Goal: Task Accomplishment & Management: Complete application form

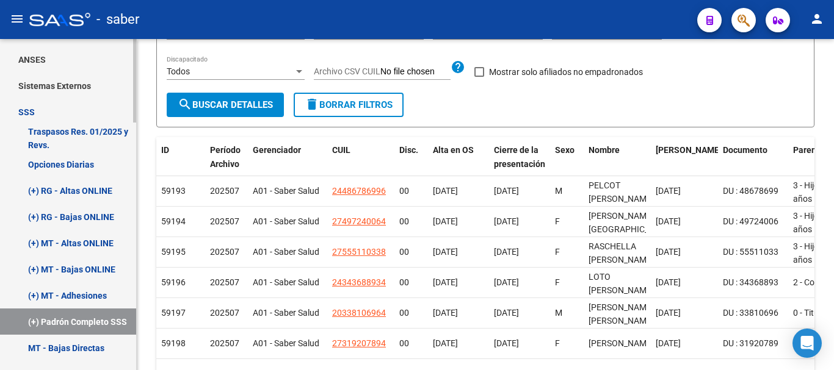
scroll to position [549, 0]
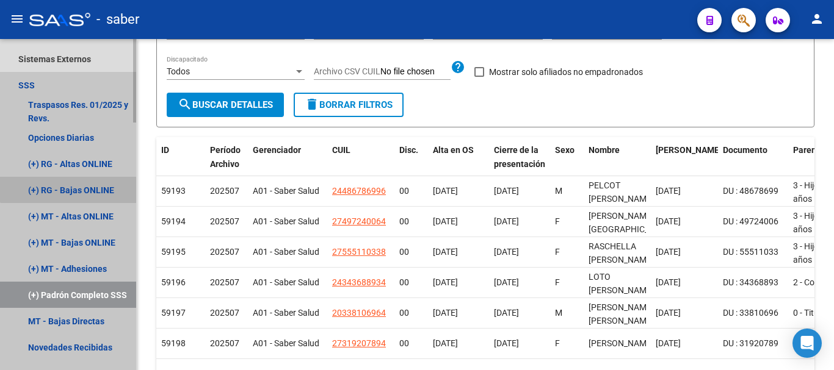
click at [76, 186] on link "(+) RG - Bajas ONLINE" at bounding box center [68, 190] width 136 height 26
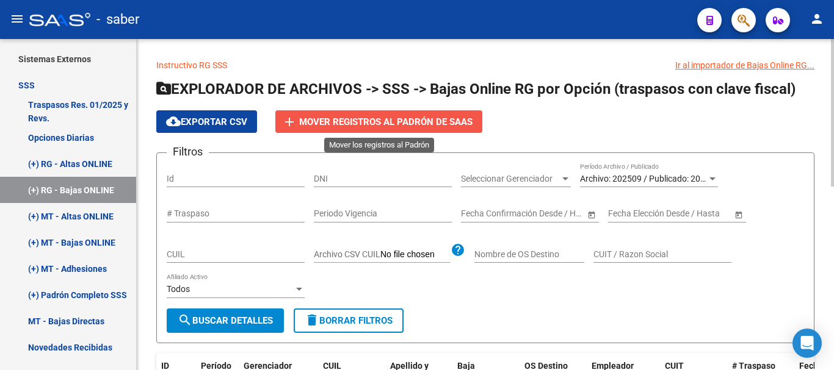
click at [340, 118] on span "Mover registros al PADRÓN de SAAS" at bounding box center [385, 122] width 173 height 11
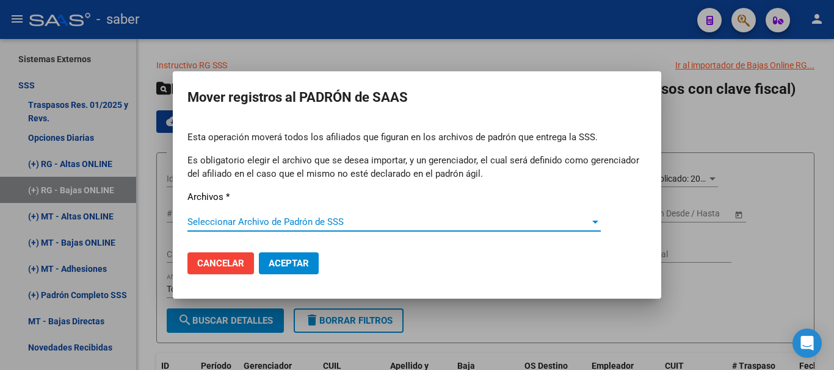
click at [262, 222] on span "Seleccionar Archivo de Padrón de SSS" at bounding box center [388, 222] width 402 height 11
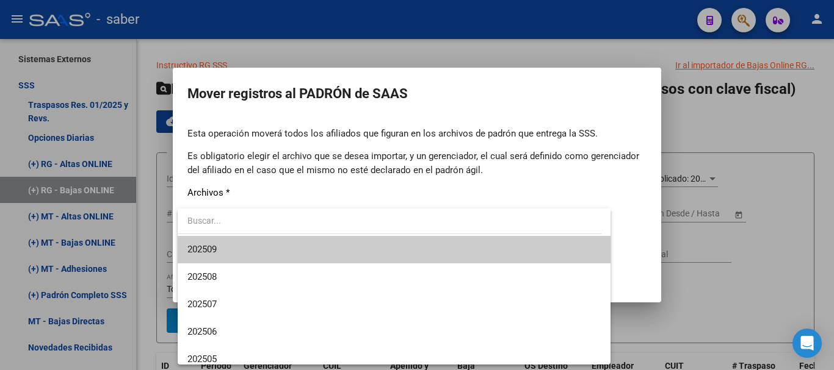
click at [229, 248] on span "202509" at bounding box center [393, 249] width 413 height 27
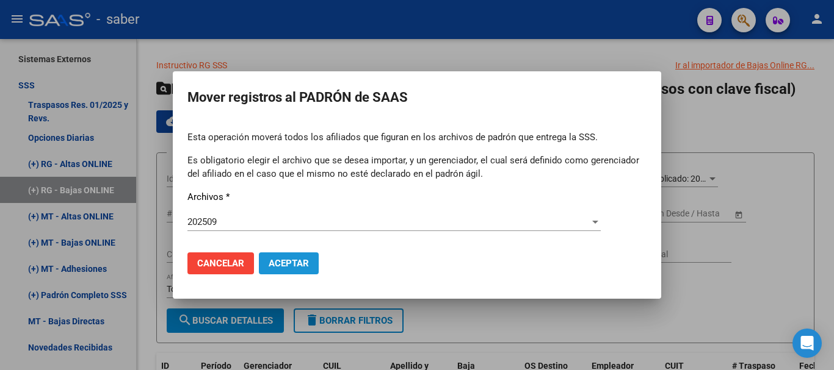
click at [297, 267] on span "Aceptar" at bounding box center [289, 263] width 40 height 11
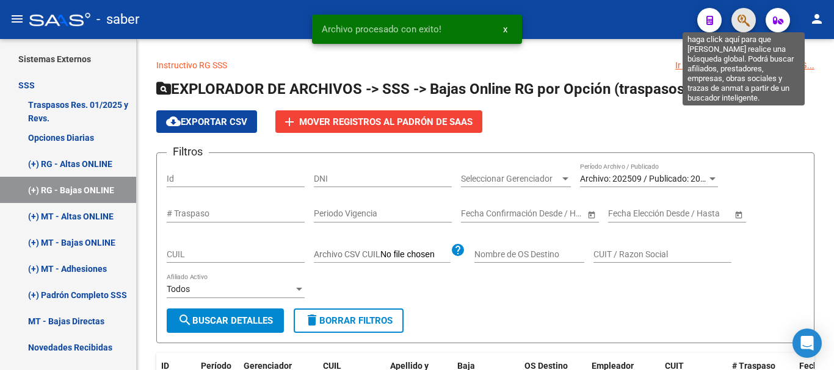
click at [743, 21] on icon "button" at bounding box center [743, 20] width 12 height 14
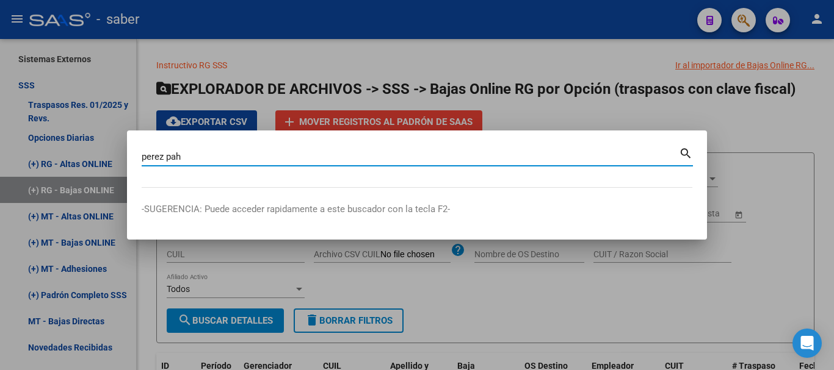
type input "perez pah"
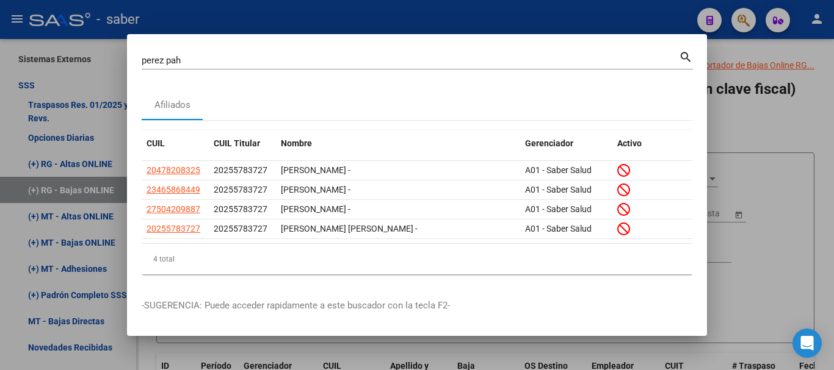
click at [807, 134] on div at bounding box center [417, 185] width 834 height 370
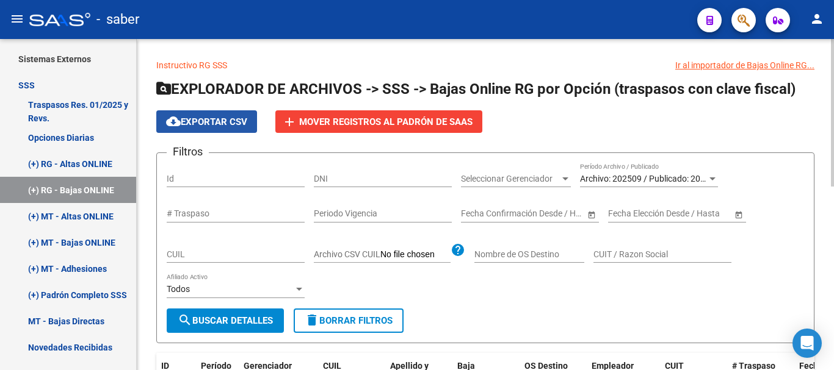
click at [184, 119] on span "cloud_download Exportar CSV" at bounding box center [206, 122] width 81 height 11
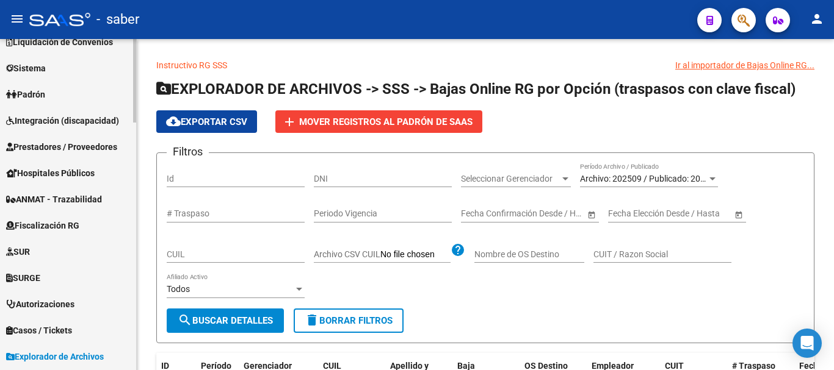
scroll to position [122, 0]
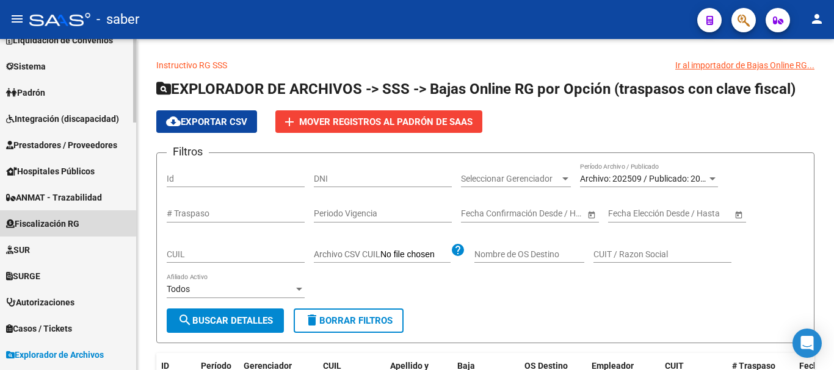
click at [69, 219] on span "Fiscalización RG" at bounding box center [42, 223] width 73 height 13
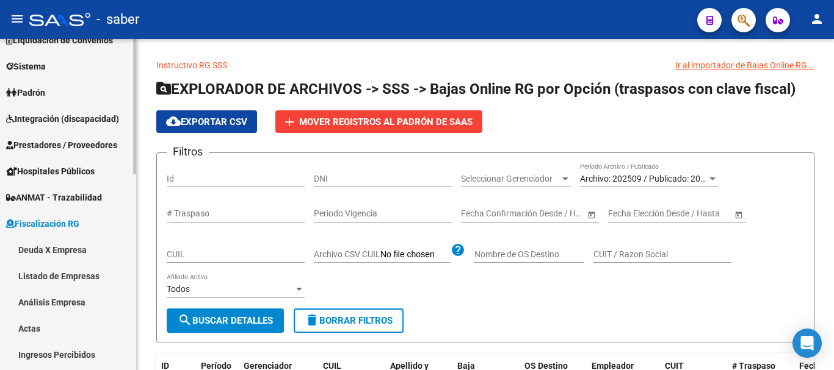
click at [74, 247] on link "Deuda X Empresa" at bounding box center [68, 250] width 136 height 26
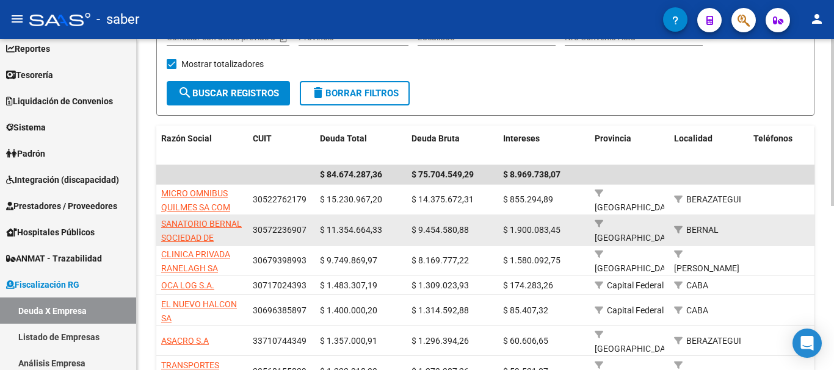
scroll to position [183, 0]
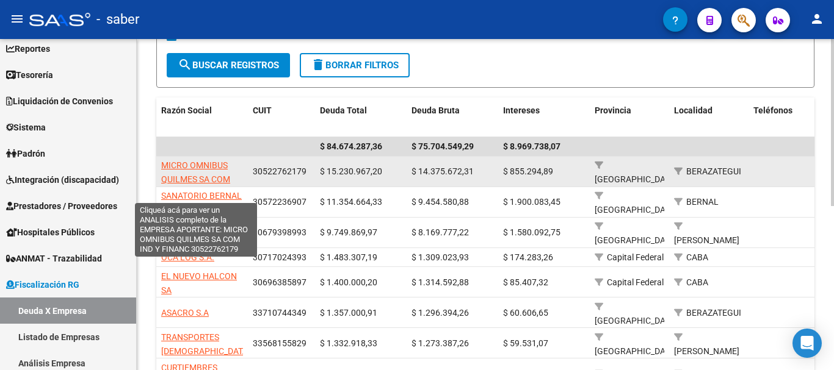
click at [187, 176] on span "MICRO OMNIBUS QUILMES SA COM IND Y FINANC" at bounding box center [195, 180] width 69 height 38
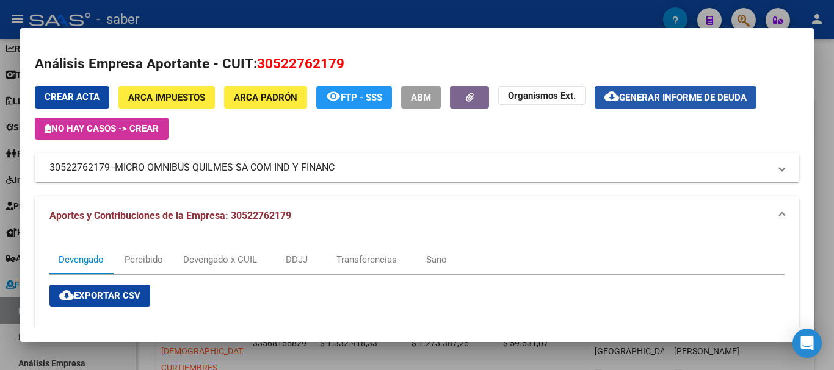
click at [685, 96] on span "Generar informe de deuda" at bounding box center [683, 97] width 128 height 11
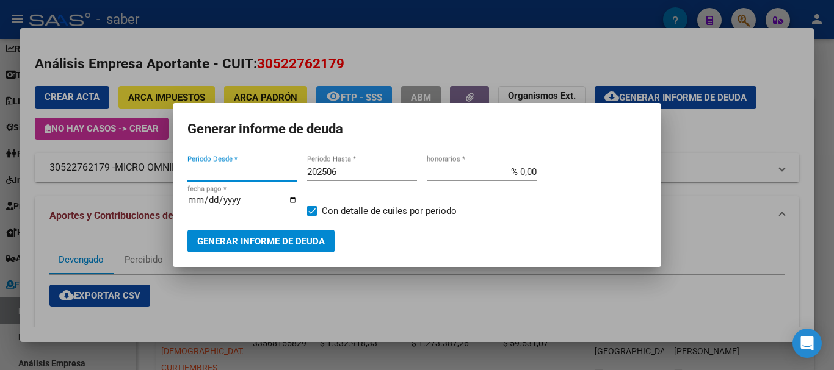
type input "201802"
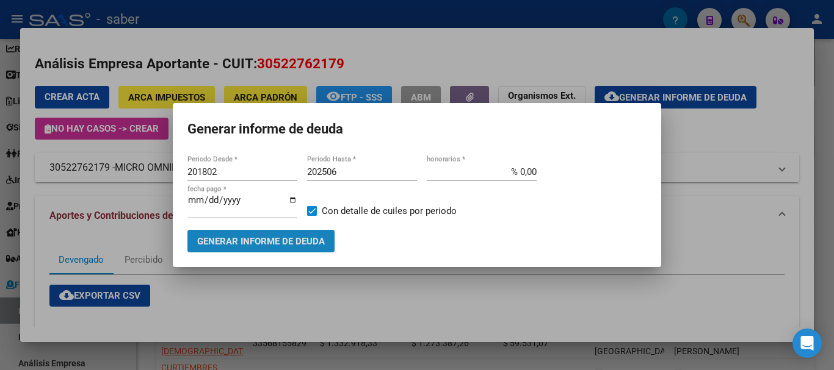
click at [245, 237] on span "Generar informe de deuda" at bounding box center [261, 241] width 128 height 11
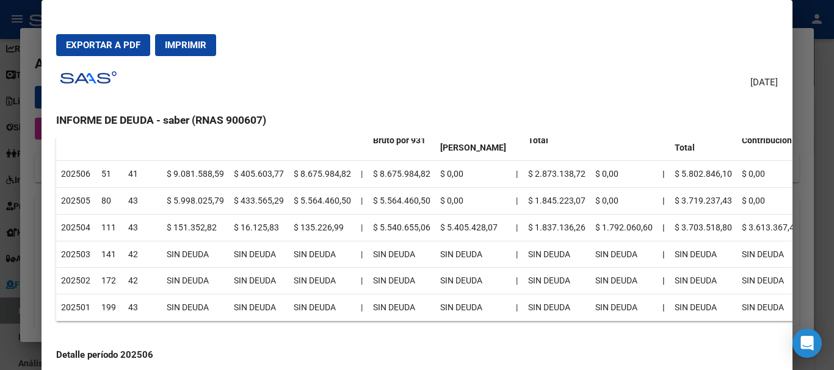
scroll to position [0, 0]
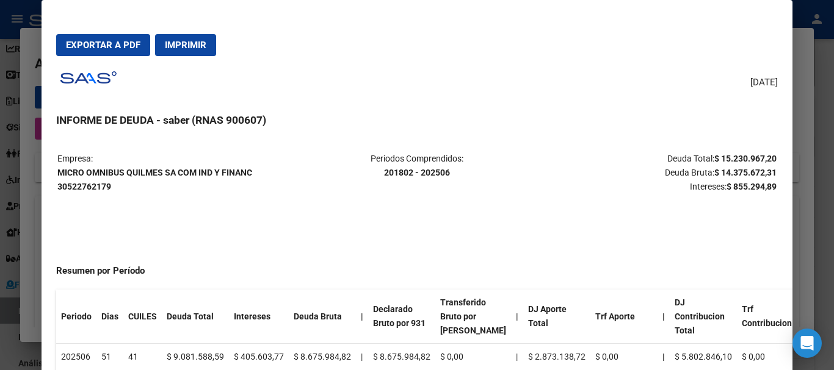
click at [24, 187] on div at bounding box center [417, 185] width 834 height 370
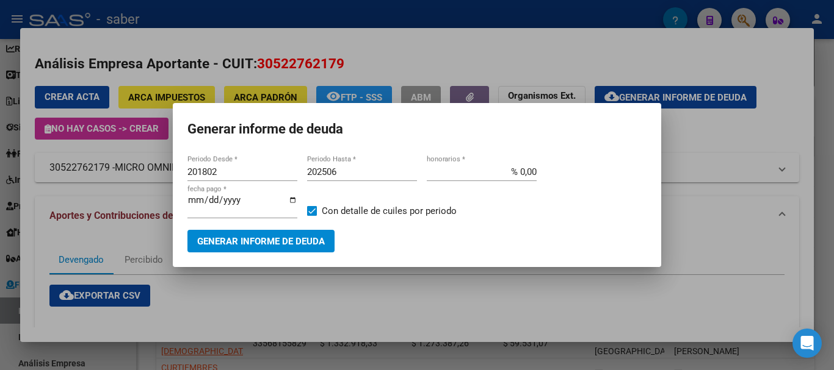
click at [206, 286] on div at bounding box center [417, 185] width 834 height 370
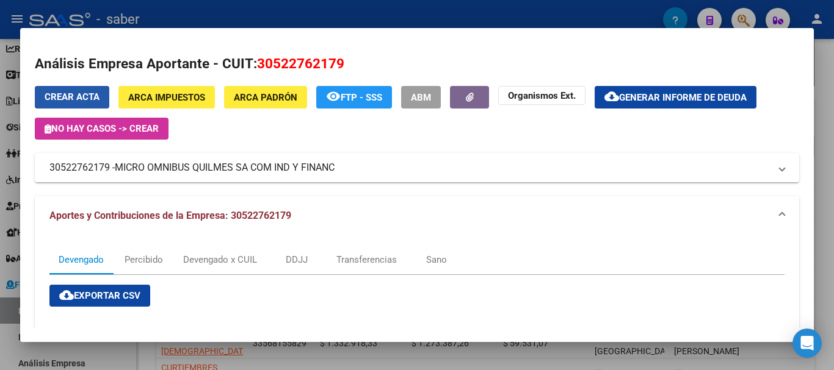
click at [71, 104] on button "Crear Acta" at bounding box center [72, 97] width 74 height 23
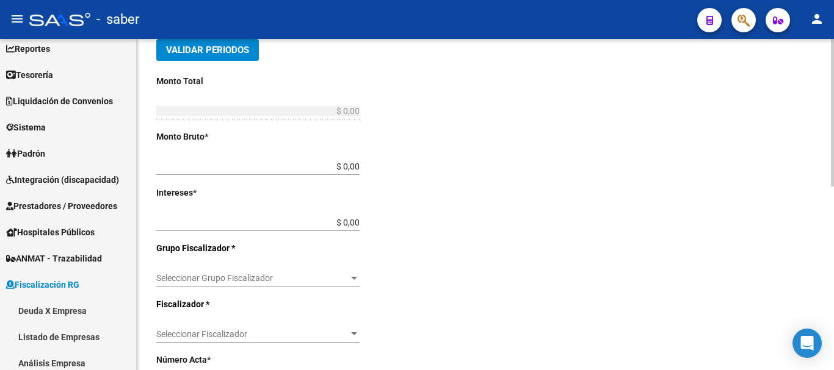
scroll to position [305, 0]
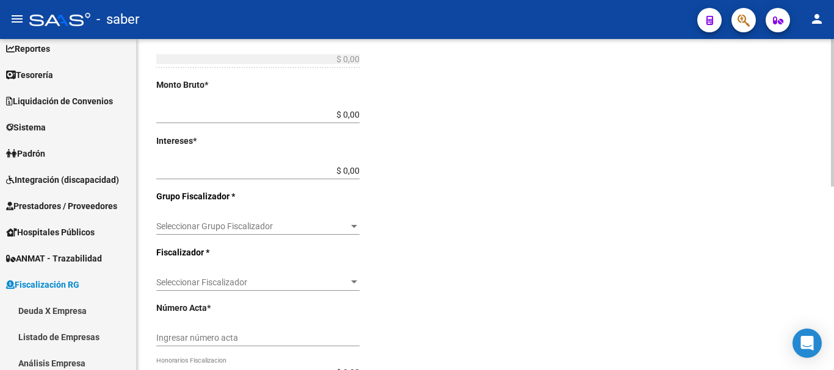
click at [220, 278] on span "Seleccionar Fiscalizador" at bounding box center [252, 283] width 192 height 10
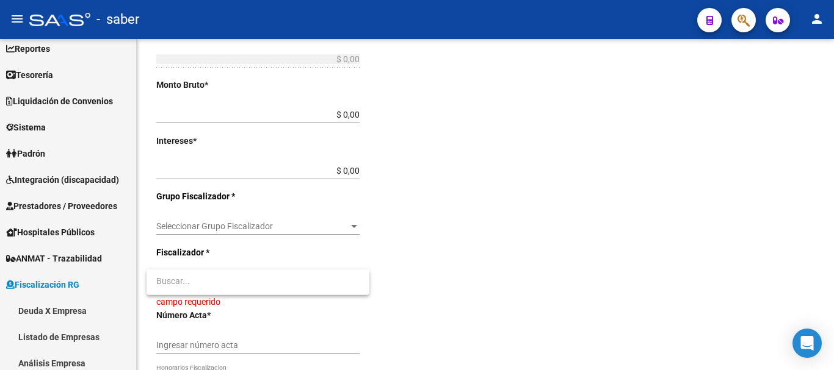
click at [604, 268] on div at bounding box center [417, 185] width 834 height 370
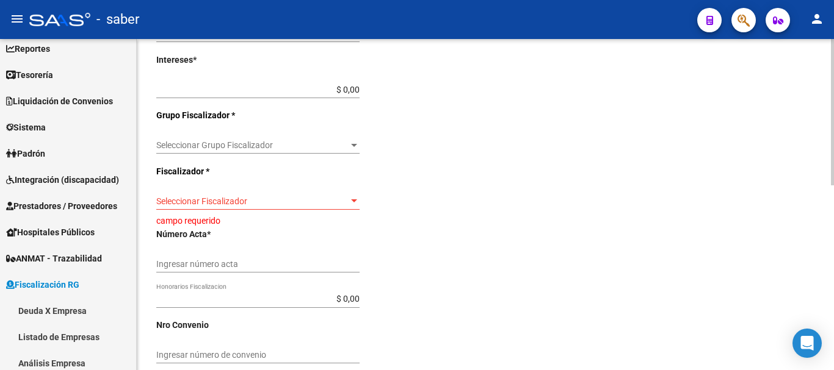
scroll to position [359, 0]
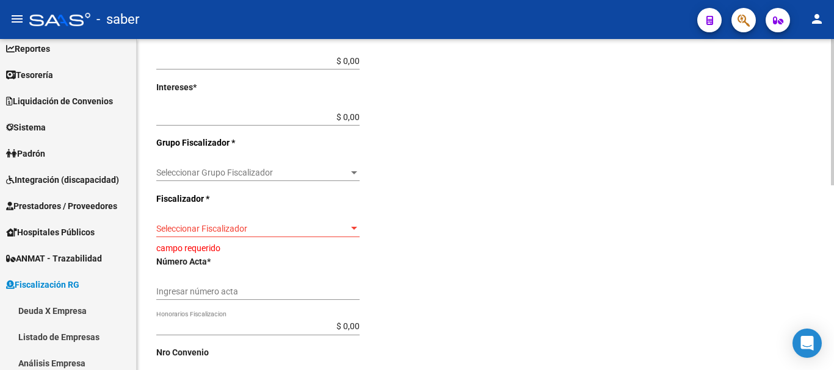
click at [590, 245] on div "Comentarios * Ingresar comentarios Fecha Acta * Selecciona una fecha" at bounding box center [652, 112] width 324 height 580
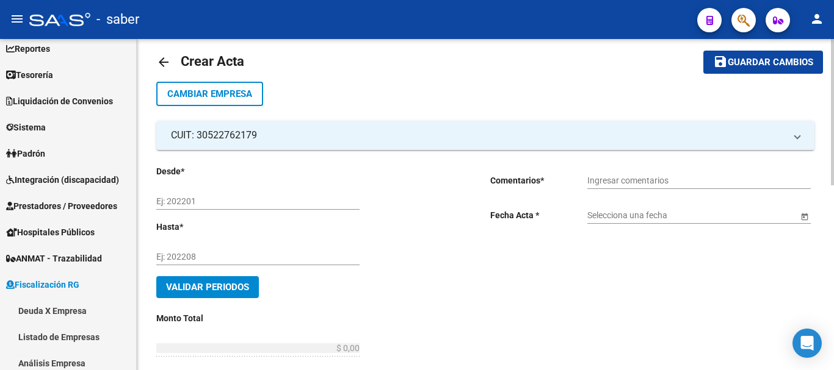
scroll to position [0, 0]
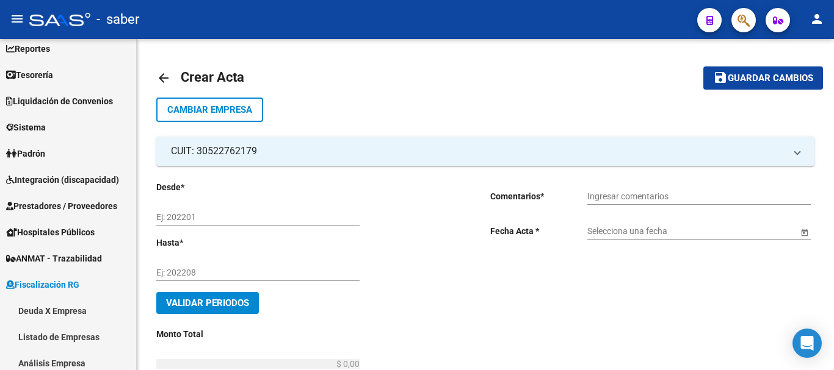
click at [63, 24] on div at bounding box center [59, 19] width 61 height 13
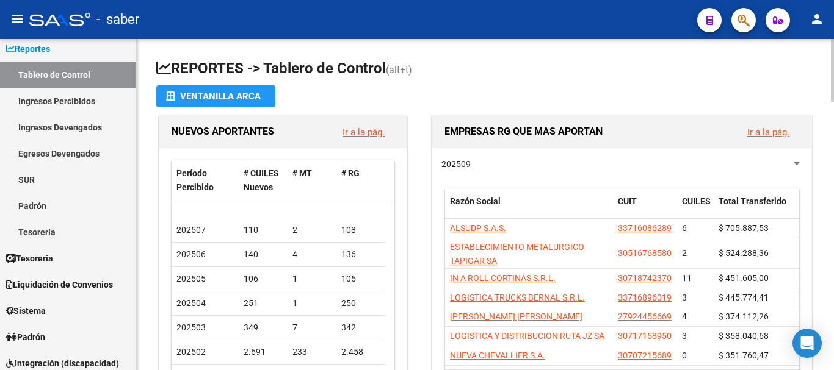
scroll to position [61, 0]
